Goal: Task Accomplishment & Management: Manage account settings

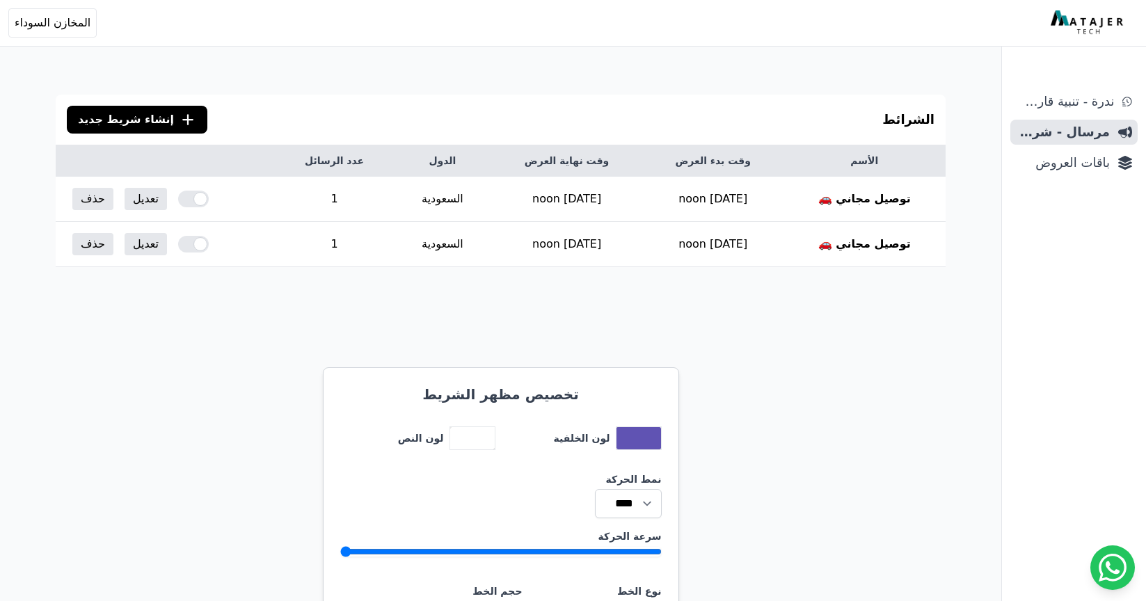
click at [244, 334] on div "الشرائط .cls-1{fill:none;stroke:#fff;stroke-linecap:round;stroke-linejoin:round…" at bounding box center [501, 607] width 1002 height 1103
click at [1086, 164] on span "باقات العروض" at bounding box center [1063, 162] width 94 height 19
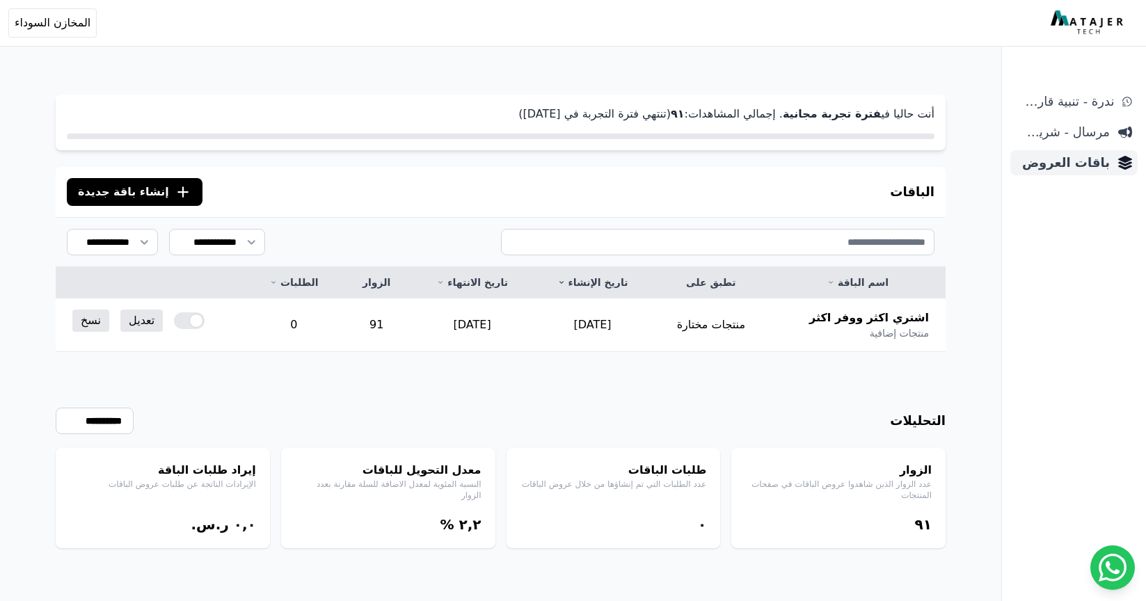
click at [1085, 161] on span "باقات العروض" at bounding box center [1063, 162] width 94 height 19
click at [58, 15] on span "المخازن السوداء" at bounding box center [53, 23] width 76 height 17
click at [109, 127] on link "تسجيل الخروج" at bounding box center [96, 130] width 193 height 25
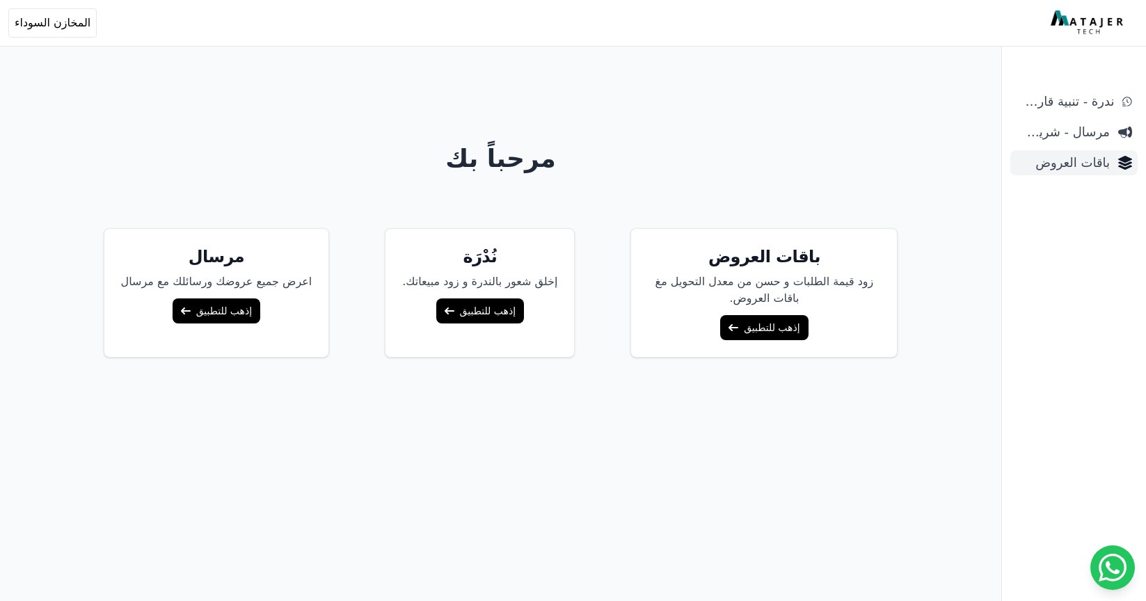
click at [1069, 171] on span "باقات العروض" at bounding box center [1063, 162] width 94 height 19
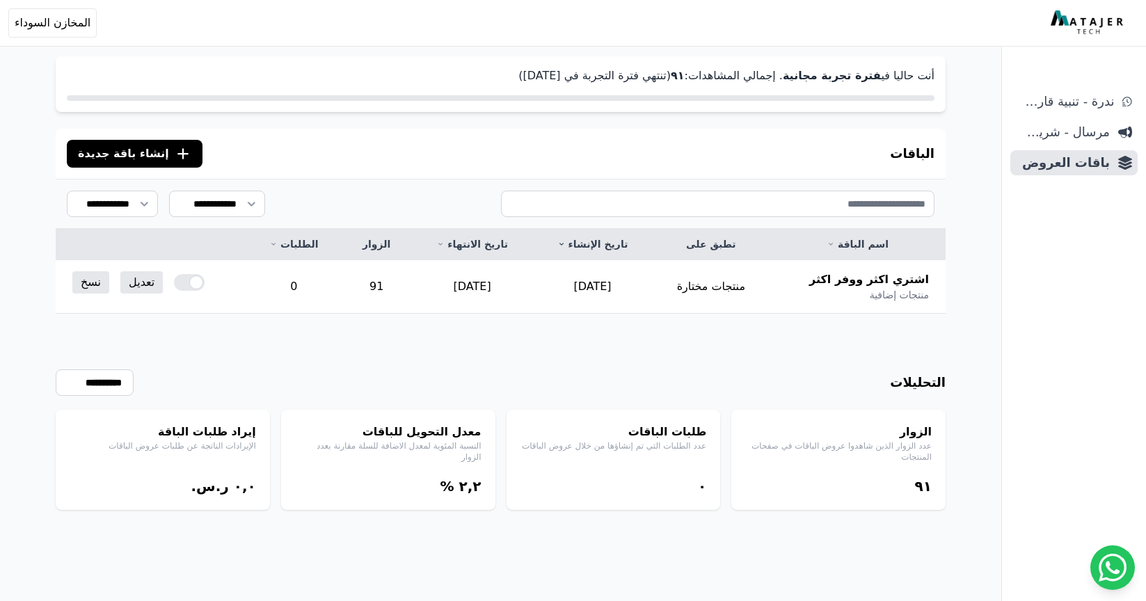
scroll to position [67, 0]
